Goal: Information Seeking & Learning: Learn about a topic

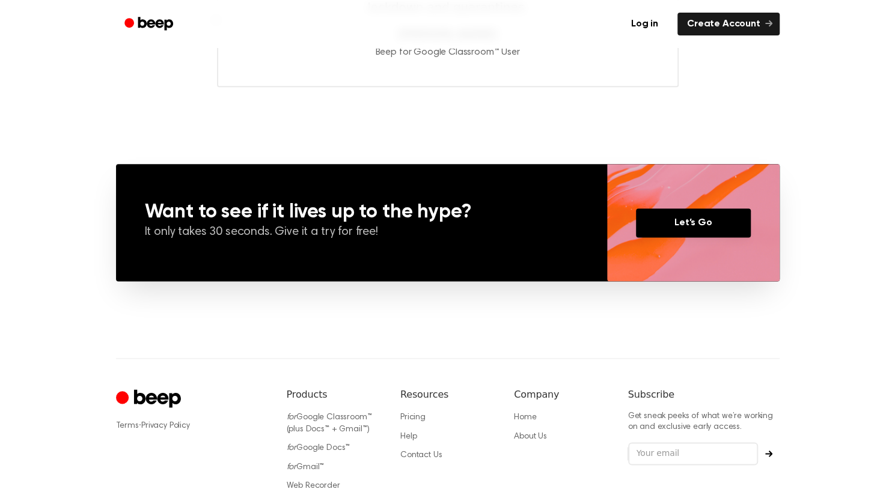
scroll to position [857, 0]
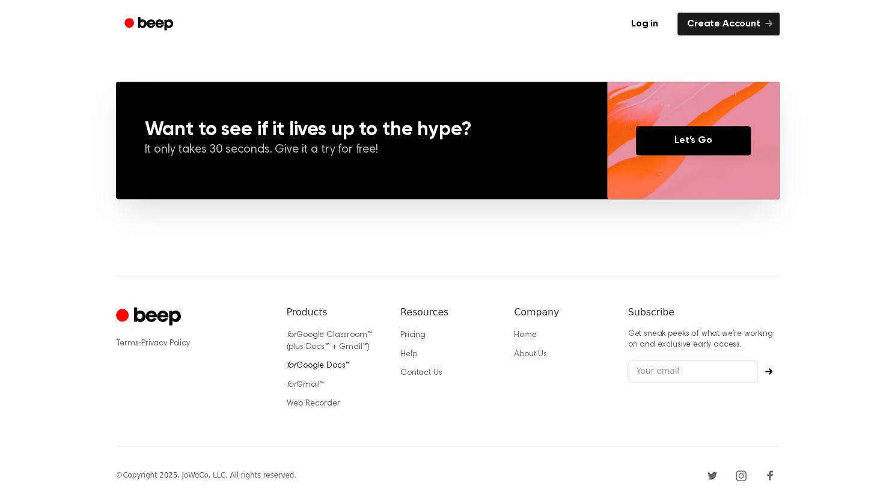
click at [325, 364] on link "for Google Docs™" at bounding box center [319, 366] width 64 height 8
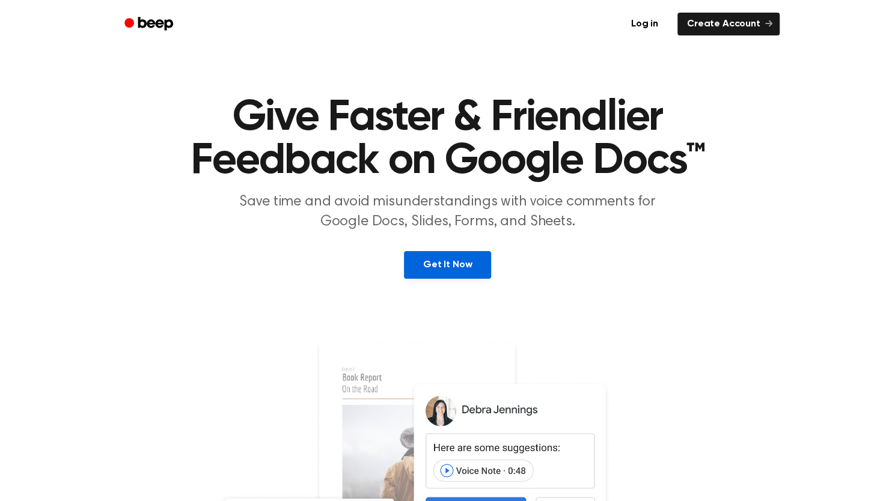
click at [480, 268] on link "Get It Now" at bounding box center [447, 265] width 87 height 28
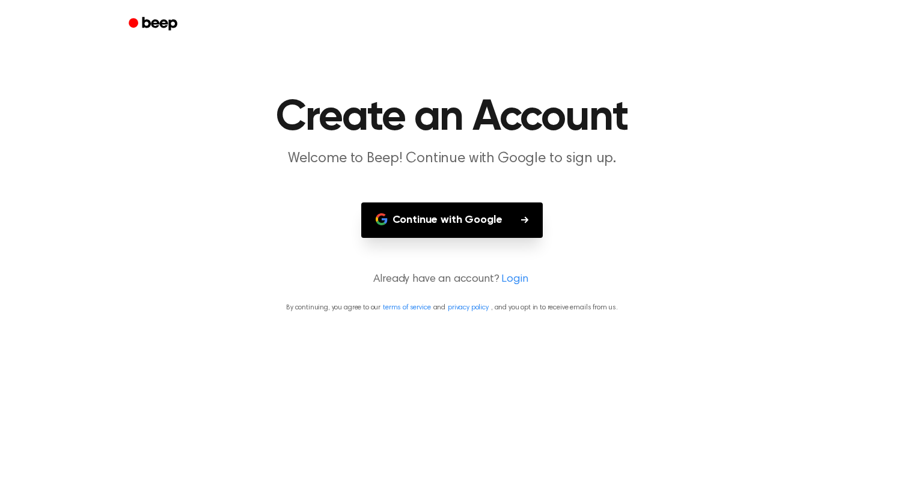
click at [153, 28] on icon "Beep" at bounding box center [154, 23] width 51 height 17
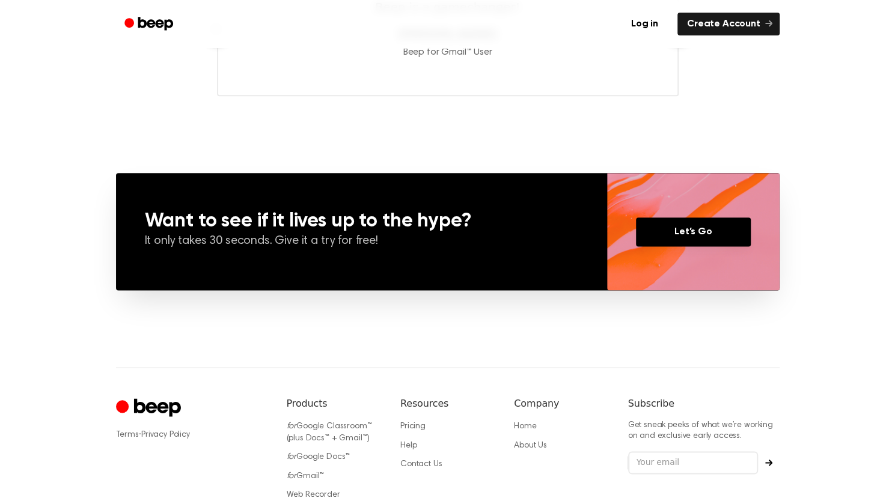
scroll to position [857, 0]
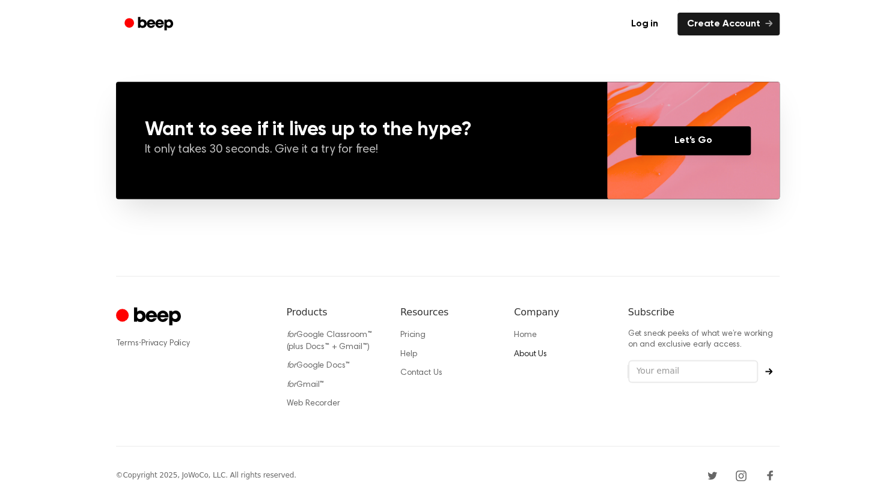
click at [529, 355] on link "About Us" at bounding box center [530, 355] width 33 height 8
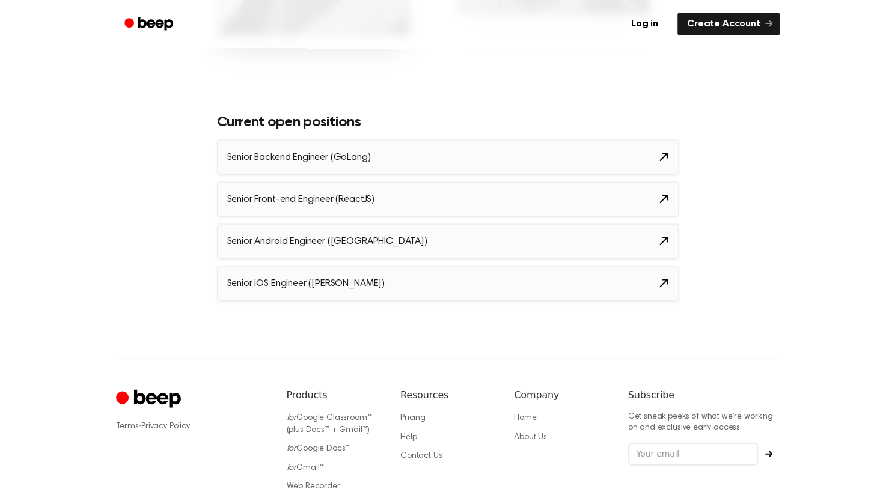
scroll to position [1426, 0]
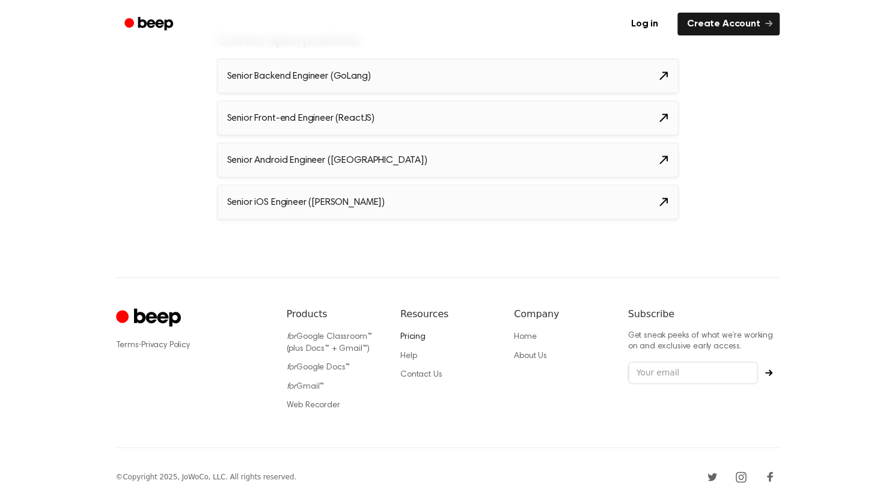
click at [408, 333] on link "Pricing" at bounding box center [412, 337] width 25 height 8
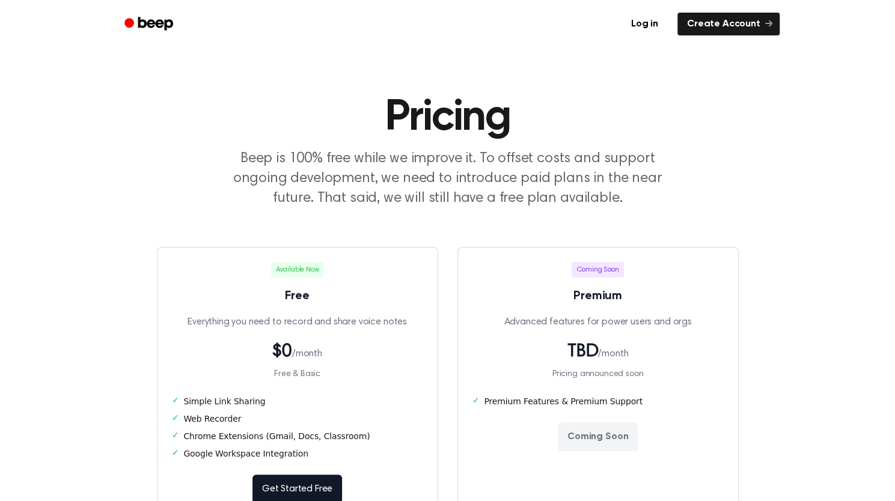
scroll to position [435, 0]
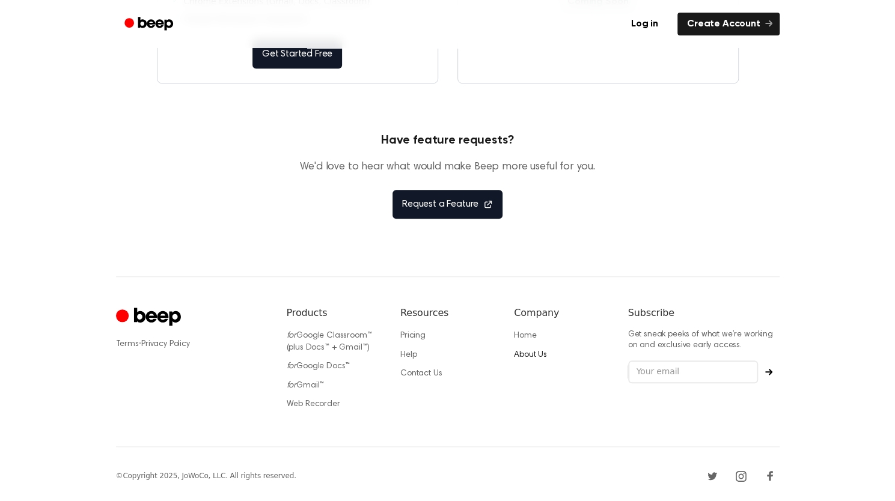
click at [544, 353] on link "About Us" at bounding box center [530, 355] width 33 height 8
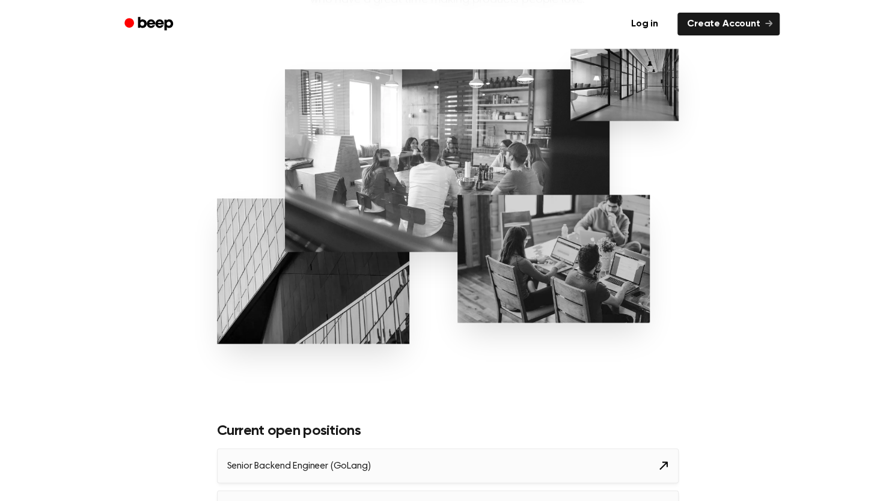
scroll to position [1426, 0]
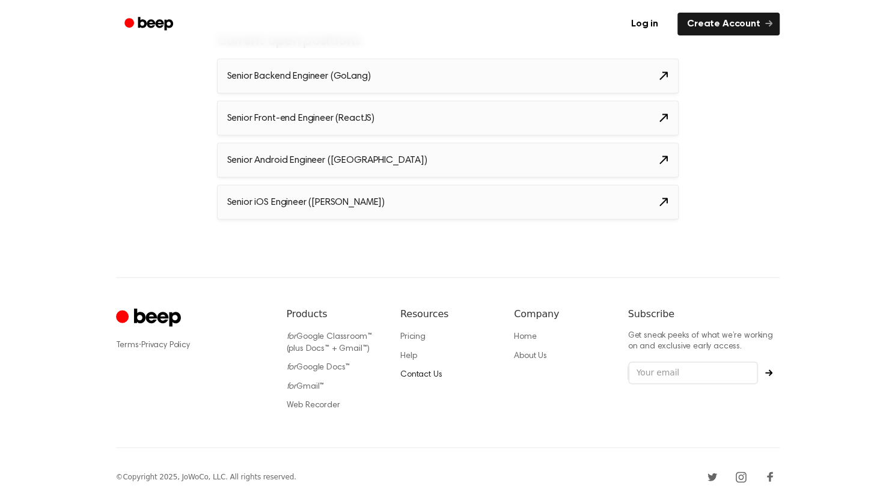
click at [435, 375] on link "Contact Us" at bounding box center [420, 375] width 41 height 8
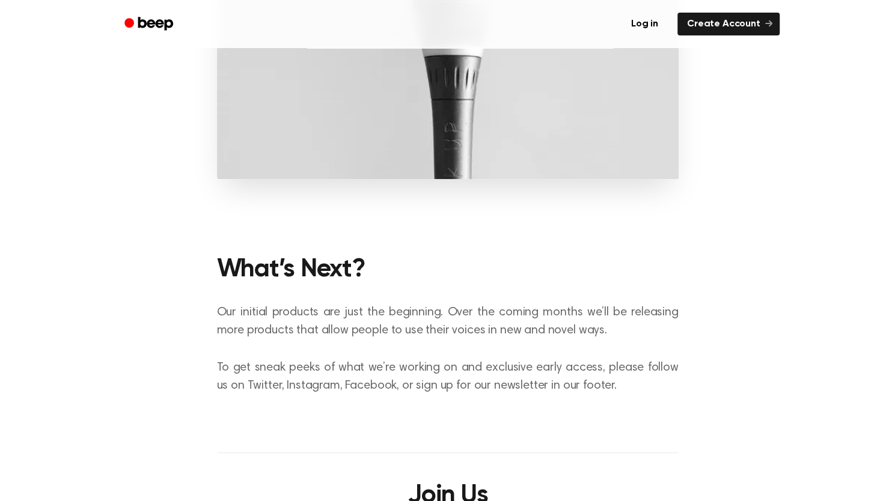
scroll to position [0, 0]
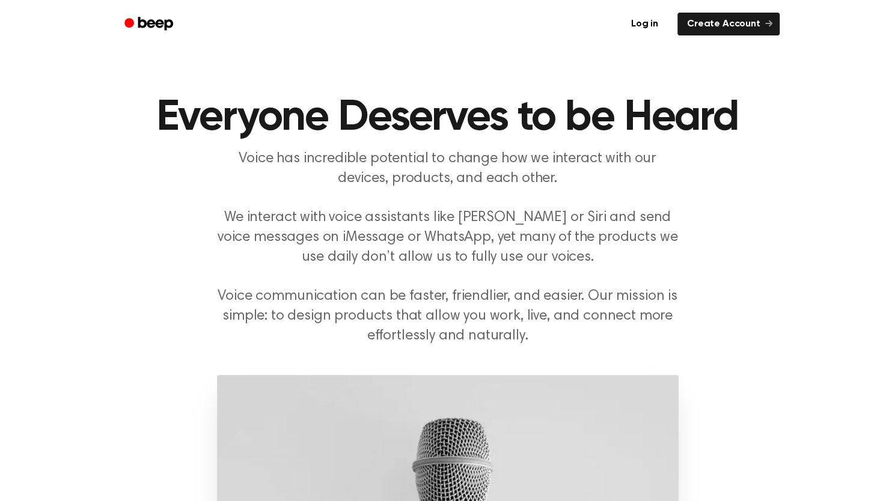
click at [146, 22] on icon "Beep" at bounding box center [155, 23] width 35 height 13
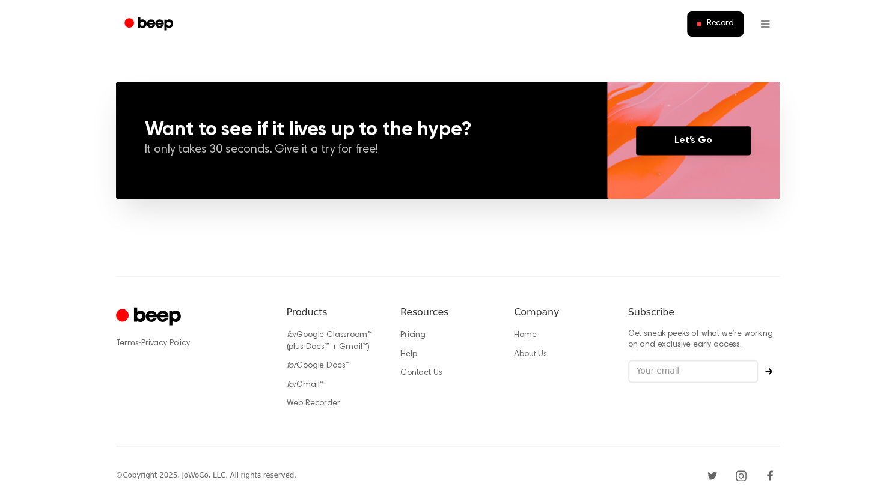
scroll to position [857, 0]
click at [306, 400] on link "Web Recorder" at bounding box center [314, 404] width 54 height 8
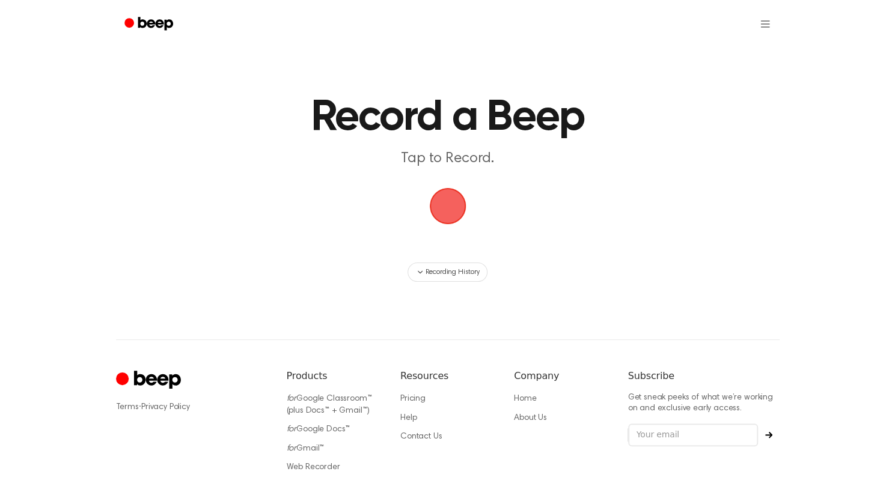
scroll to position [64, 0]
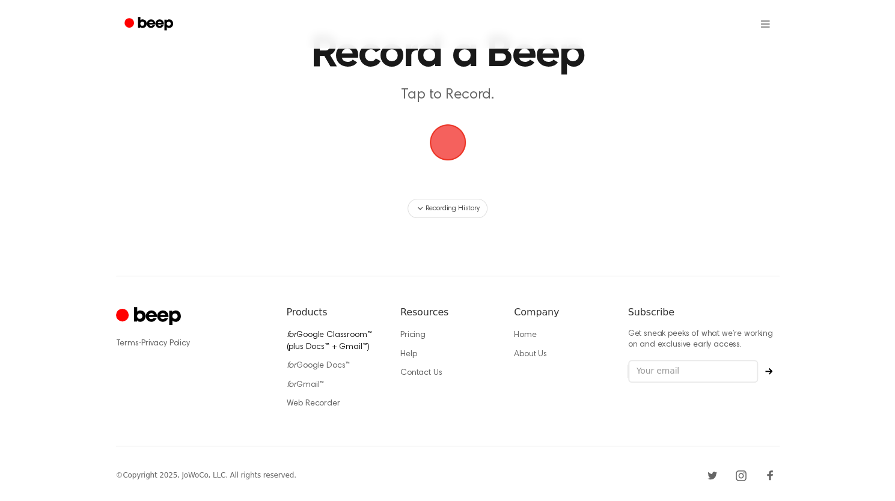
click at [310, 346] on link "for Google Classroom™ (plus Docs™ + Gmail™)" at bounding box center [329, 341] width 85 height 20
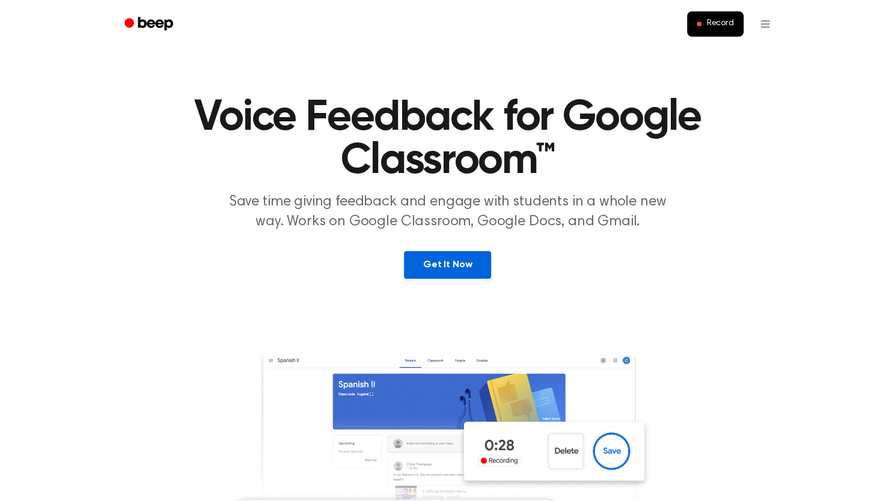
click at [439, 262] on link "Get It Now" at bounding box center [447, 265] width 87 height 28
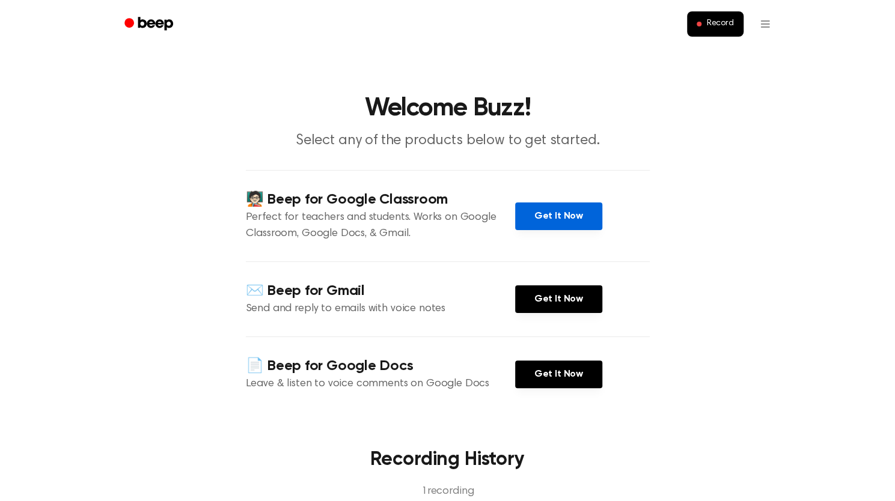
click at [537, 219] on link "Get It Now" at bounding box center [558, 217] width 87 height 28
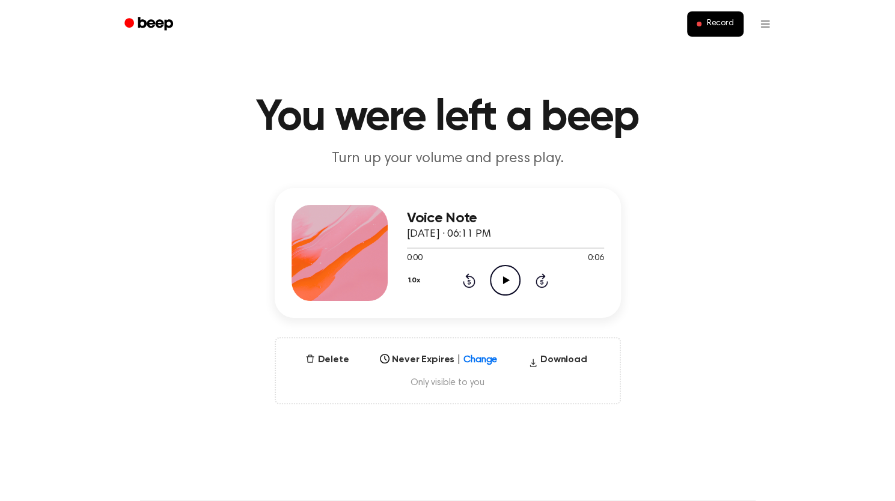
click at [504, 278] on icon at bounding box center [506, 281] width 7 height 8
click at [765, 20] on html "Record You were left a beep Turn up your volume and press play. Voice Note Octo…" at bounding box center [447, 499] width 895 height 999
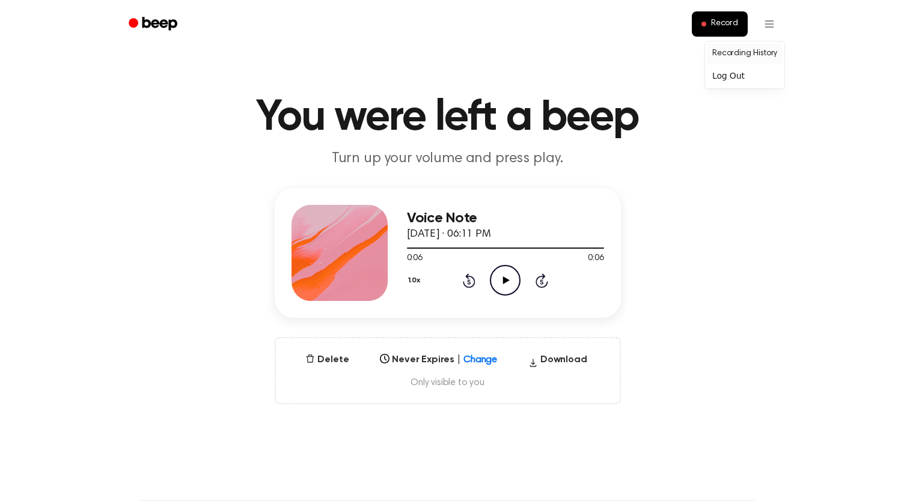
click at [754, 55] on link "Recording History" at bounding box center [745, 54] width 75 height 20
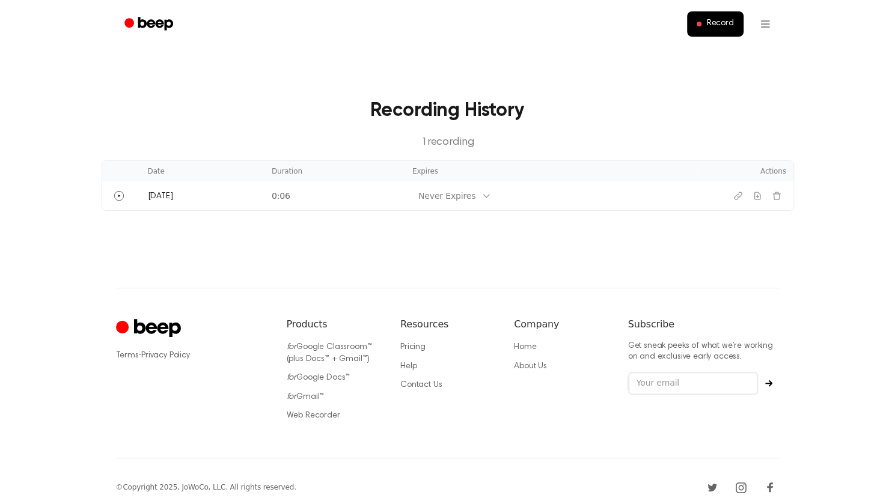
scroll to position [12, 0]
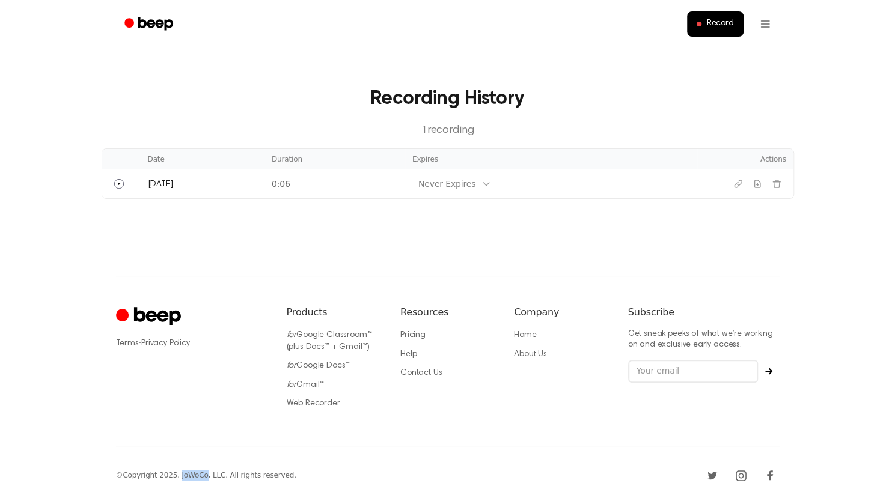
drag, startPoint x: 173, startPoint y: 473, endPoint x: 197, endPoint y: 474, distance: 24.7
click at [197, 474] on div "© Copyright 2025, JoWoCo, LLC. All rights reserved." at bounding box center [206, 475] width 180 height 11
copy div "JoWoCo"
